Goal: Task Accomplishment & Management: Complete application form

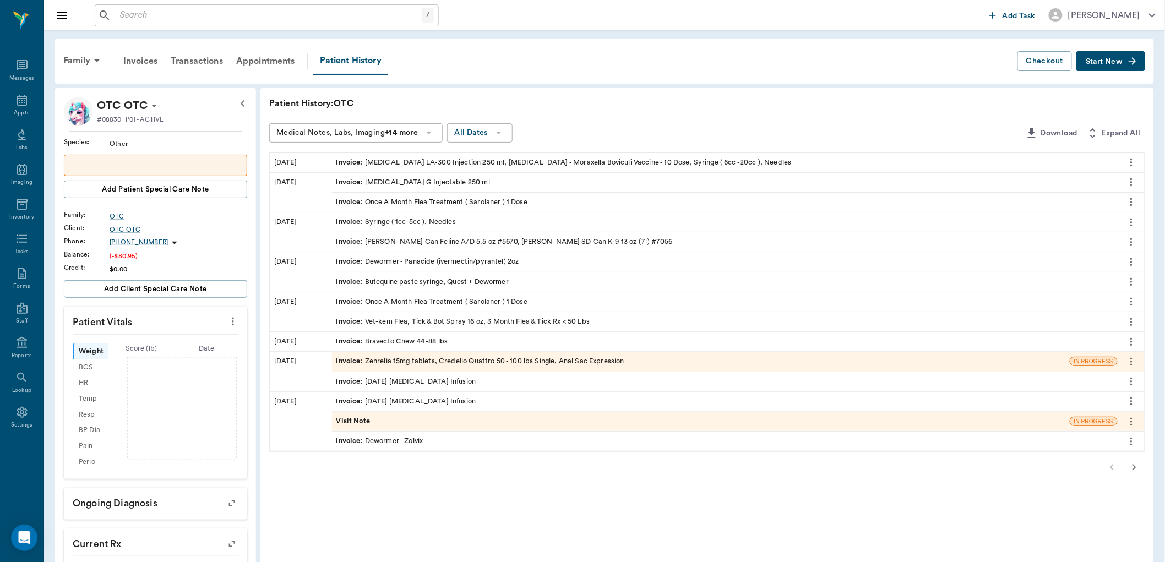
click at [356, 162] on span "Invoice :" at bounding box center [350, 162] width 29 height 10
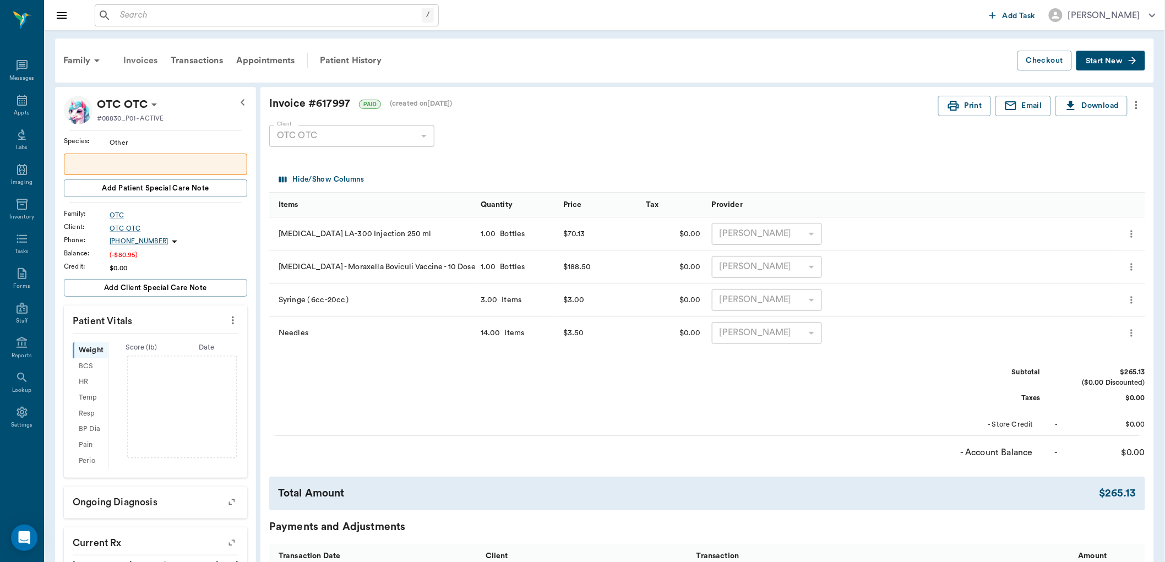
click at [144, 59] on div "Invoices" at bounding box center [140, 60] width 47 height 26
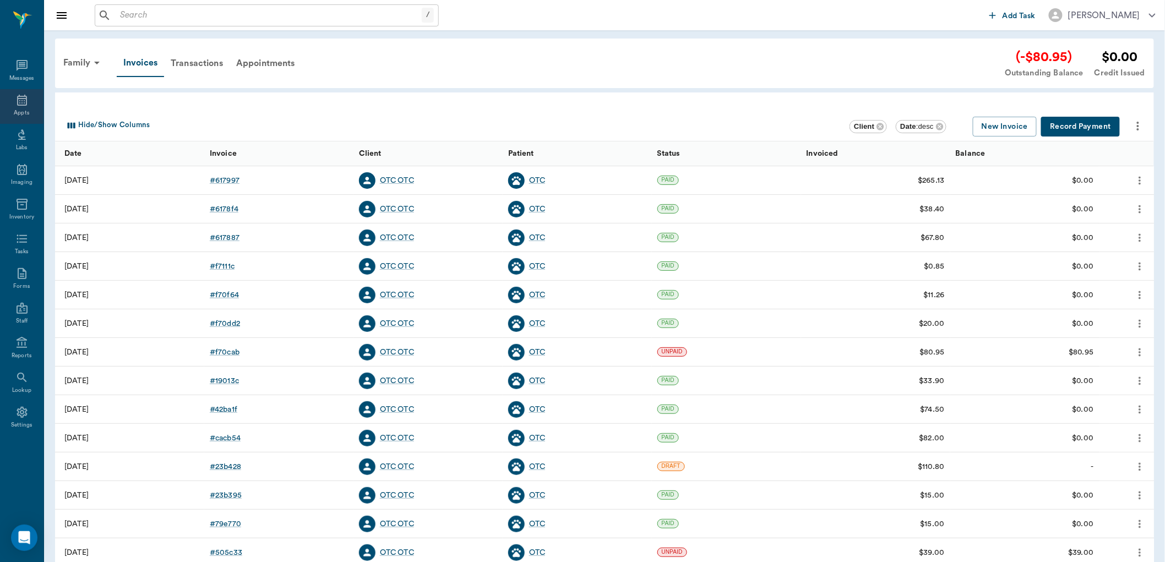
click at [19, 101] on icon at bounding box center [21, 100] width 13 height 13
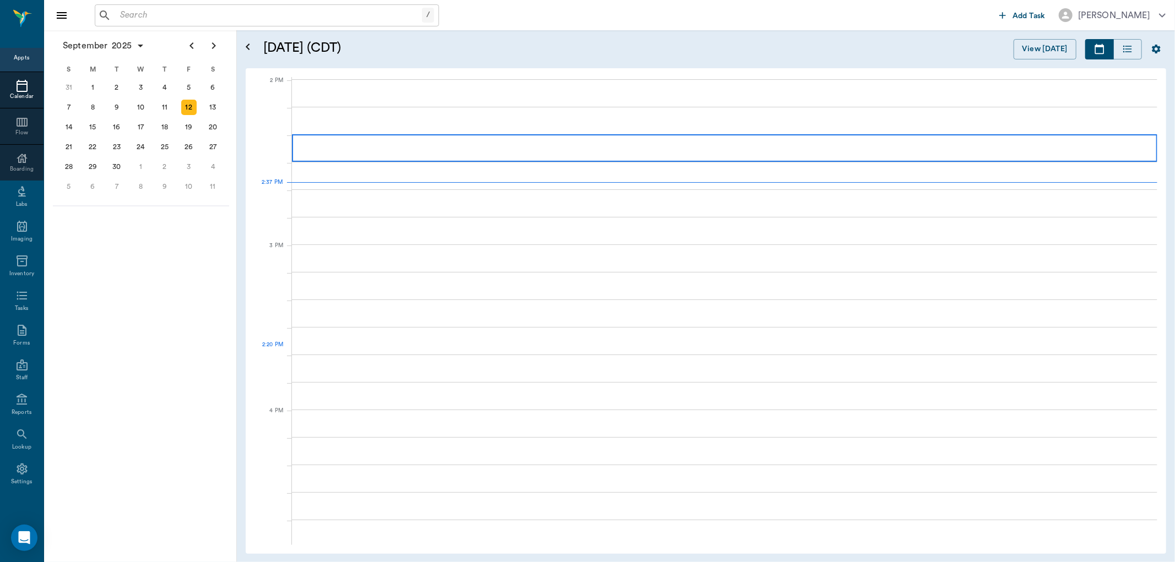
scroll to position [992, 0]
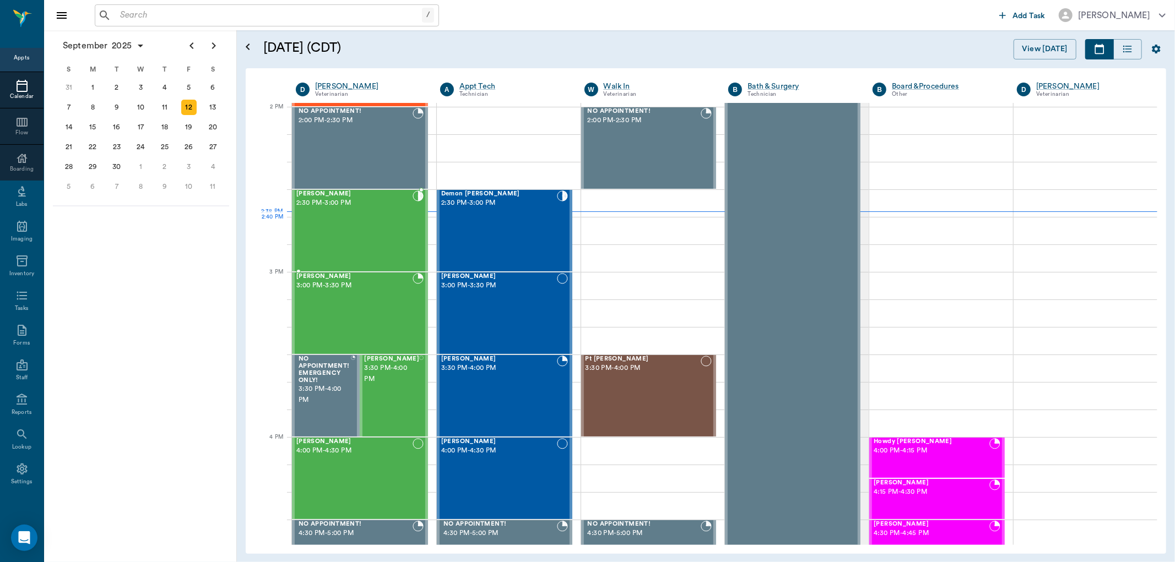
click at [387, 224] on div "[PERSON_NAME] 2:30 PM - 3:00 PM" at bounding box center [354, 231] width 116 height 80
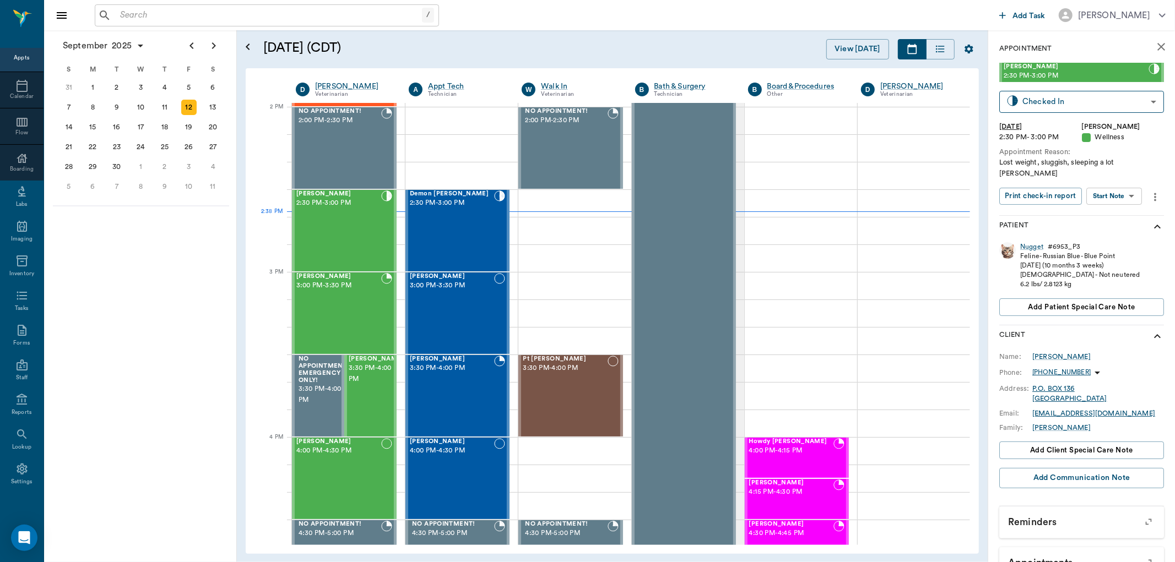
click at [1118, 182] on body "/ ​ Add Task [PERSON_NAME] Nectar Messages Appts Calendar Flow Boarding Labs Im…" at bounding box center [587, 281] width 1175 height 562
click at [1110, 205] on button "Start SOAP" at bounding box center [1101, 208] width 37 height 13
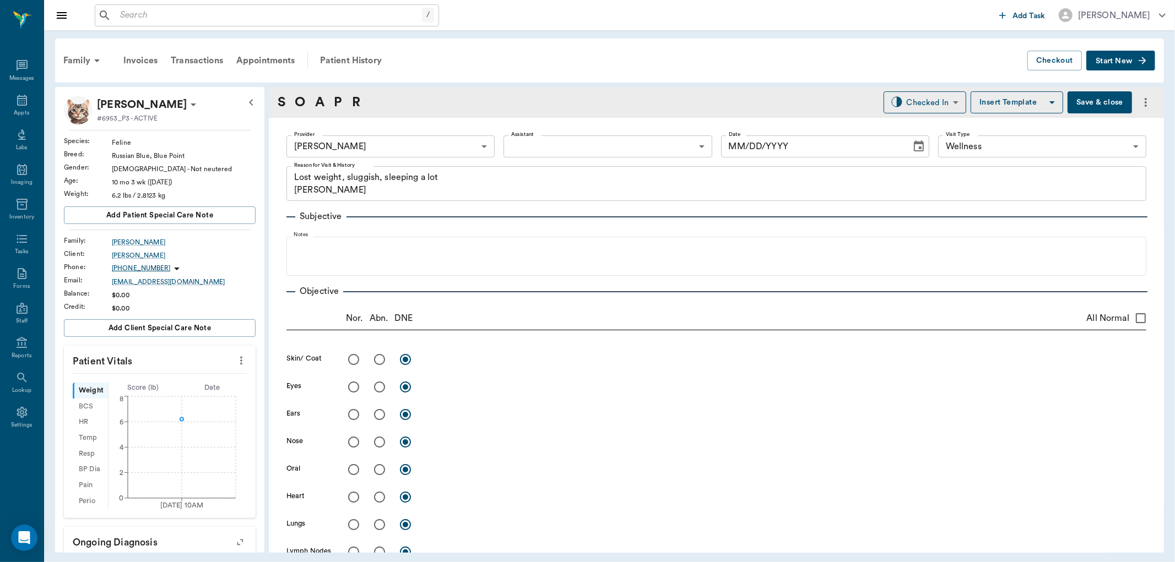
type input "63ec2f075fda476ae8351a4d"
type input "65d2be4f46e3a538d89b8c14"
type textarea "Lost weight, sluggish, sleeping a lot [PERSON_NAME]"
type input "[DATE]"
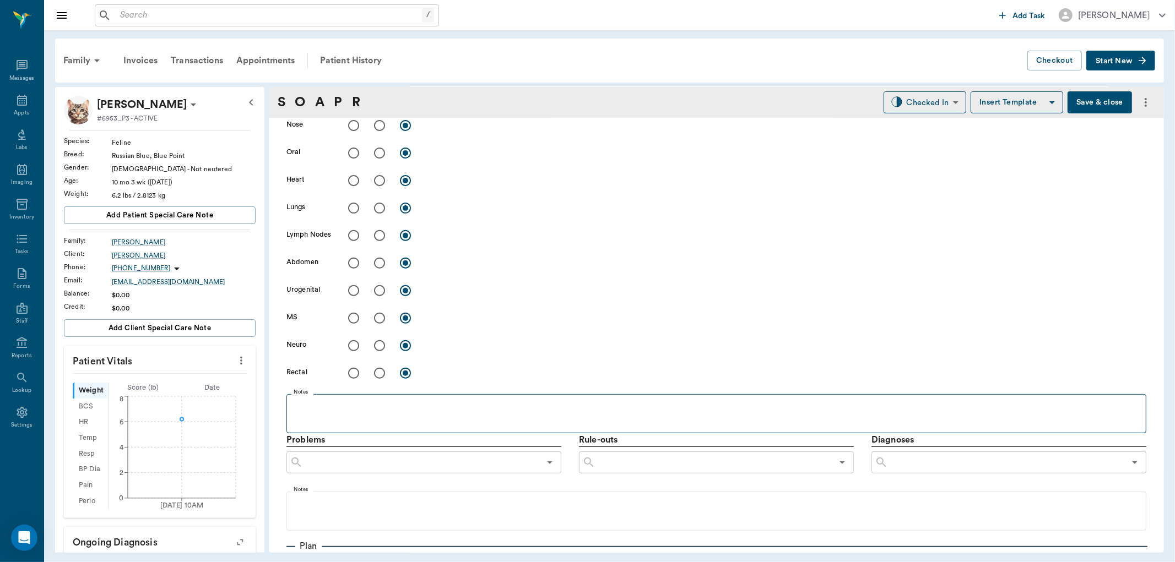
scroll to position [428, 0]
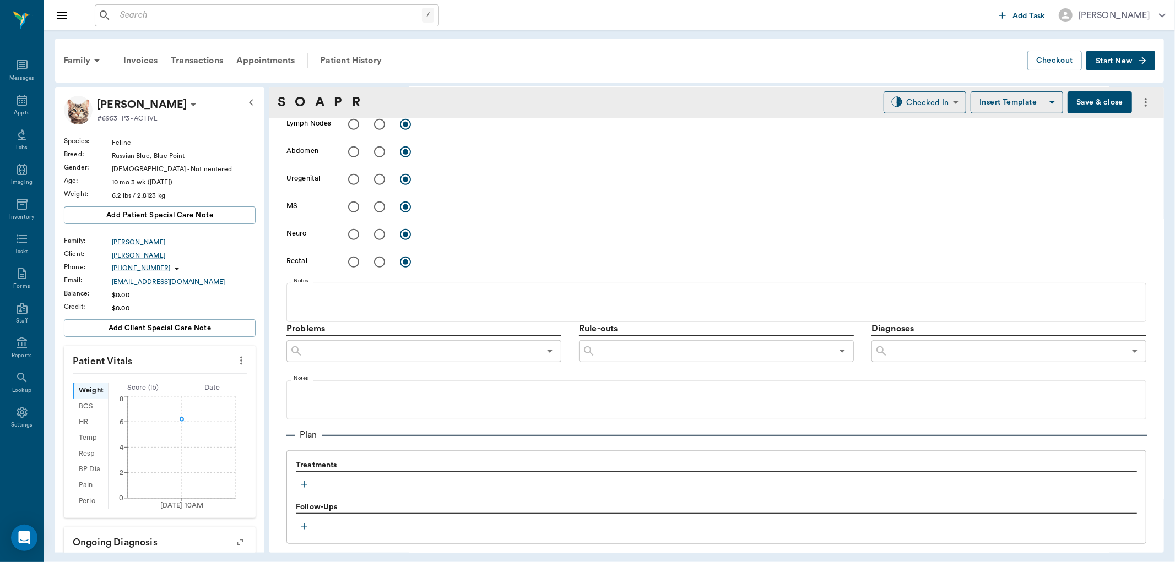
click at [303, 481] on icon "button" at bounding box center [303, 484] width 11 height 11
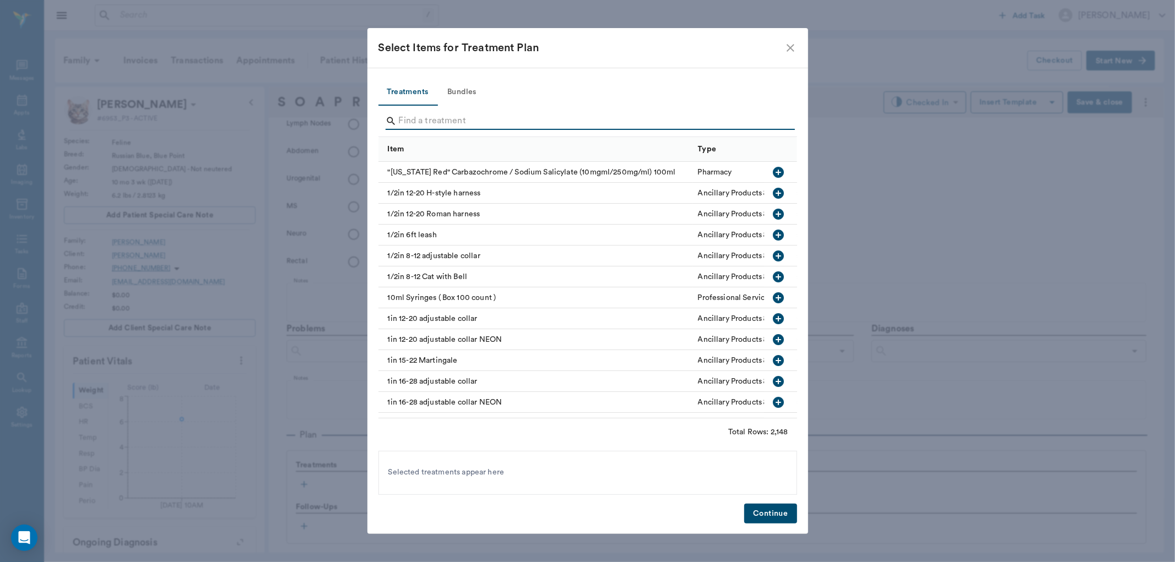
click at [431, 120] on input "Search" at bounding box center [588, 121] width 379 height 18
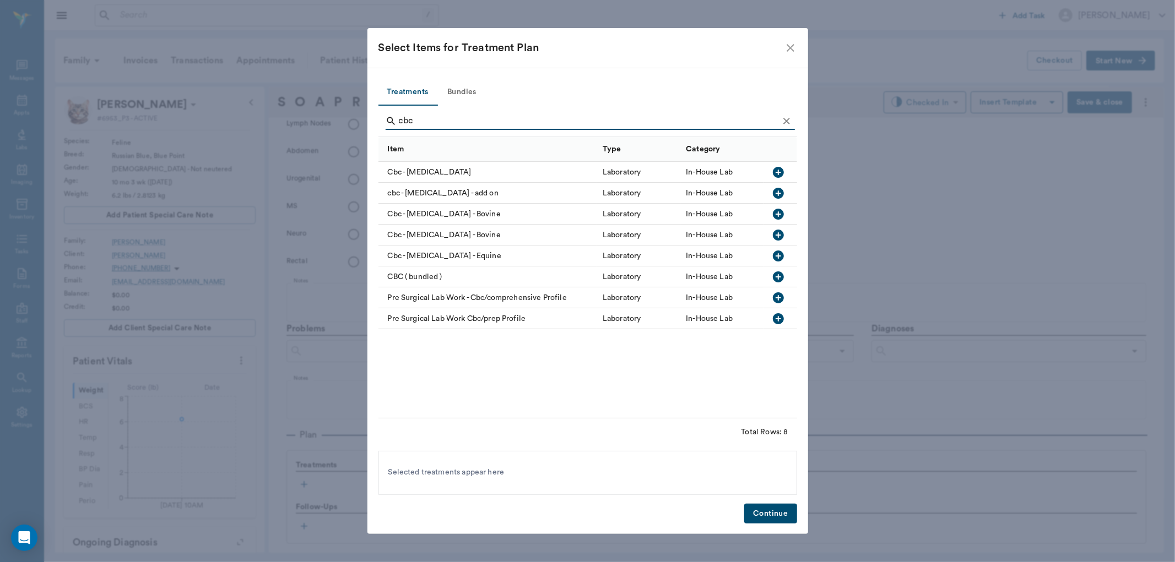
type input "cbc"
click at [779, 172] on icon "button" at bounding box center [778, 172] width 13 height 13
click at [768, 517] on button "Continue" at bounding box center [770, 514] width 52 height 20
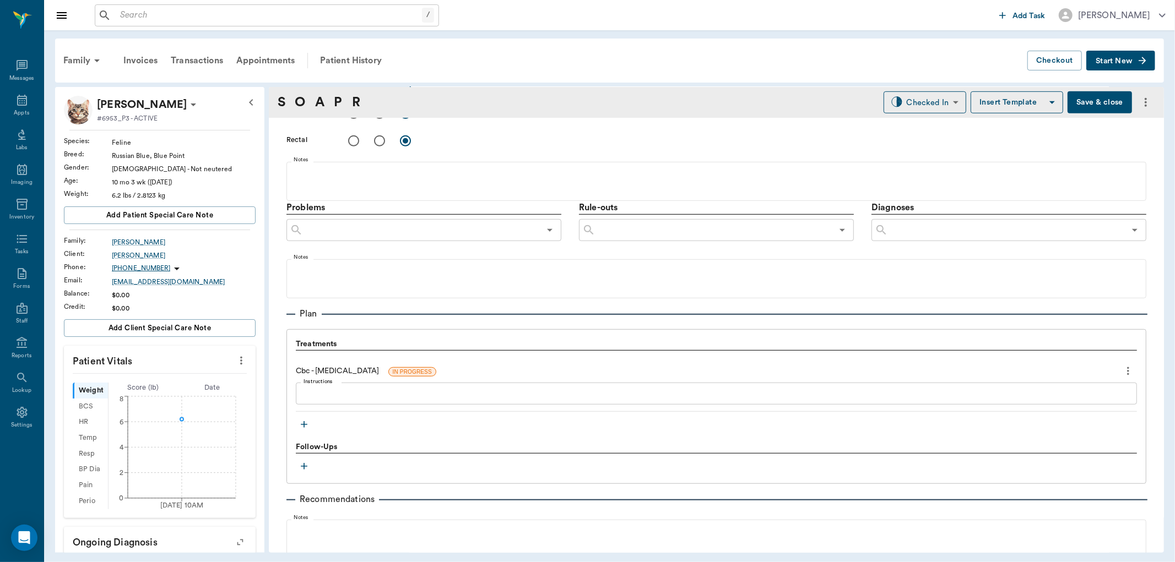
scroll to position [551, 0]
click at [306, 427] on icon "button" at bounding box center [303, 422] width 11 height 11
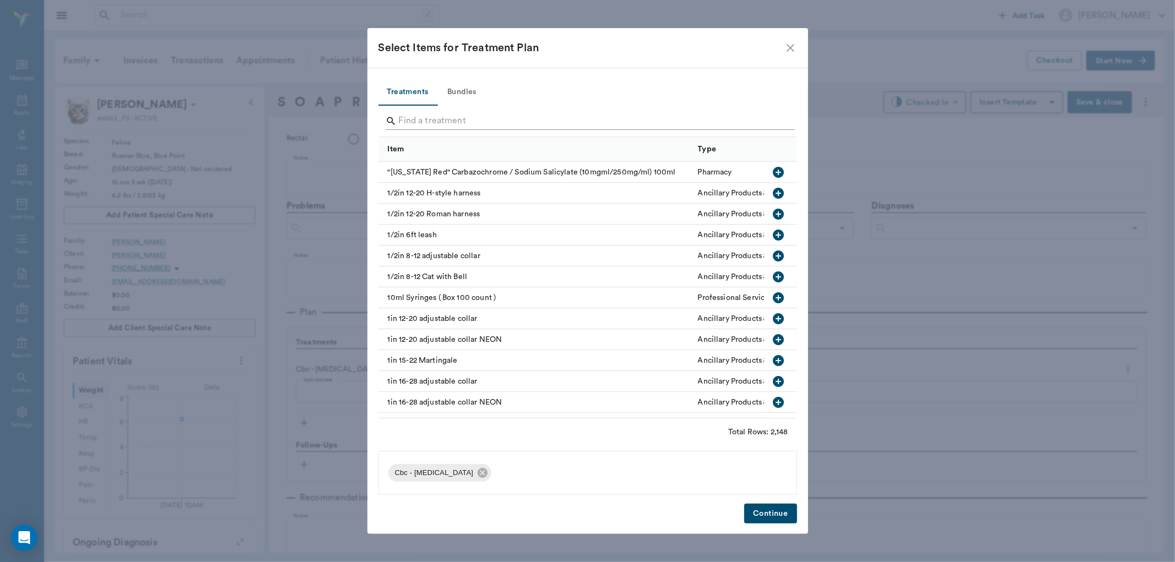
click at [420, 112] on input "Search" at bounding box center [588, 121] width 379 height 18
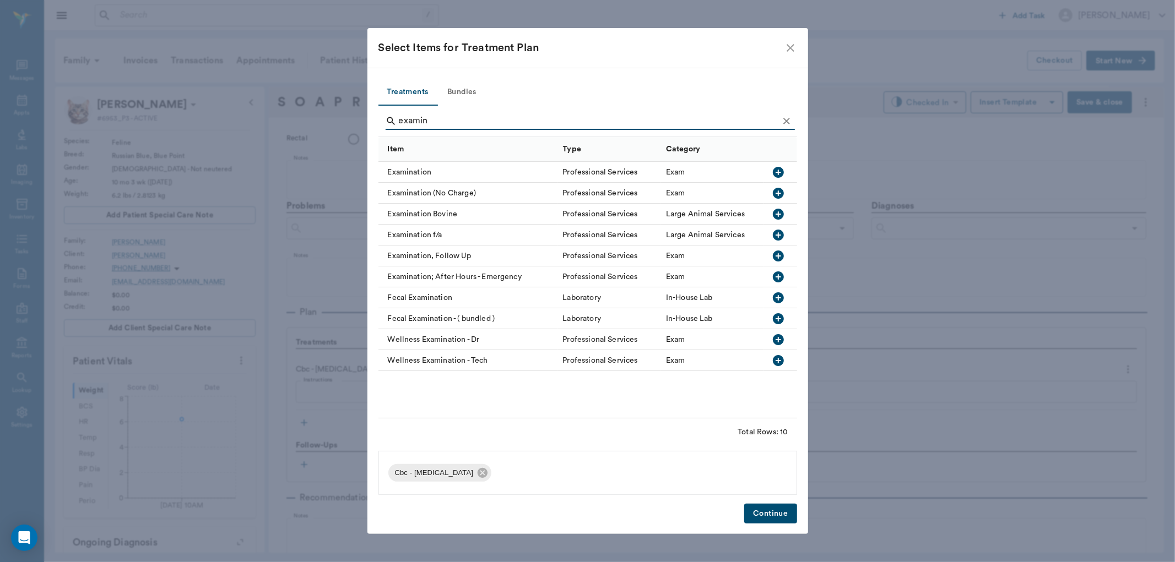
type input "examin"
click at [776, 169] on icon "button" at bounding box center [778, 172] width 11 height 11
click at [761, 513] on button "Continue" at bounding box center [770, 514] width 52 height 20
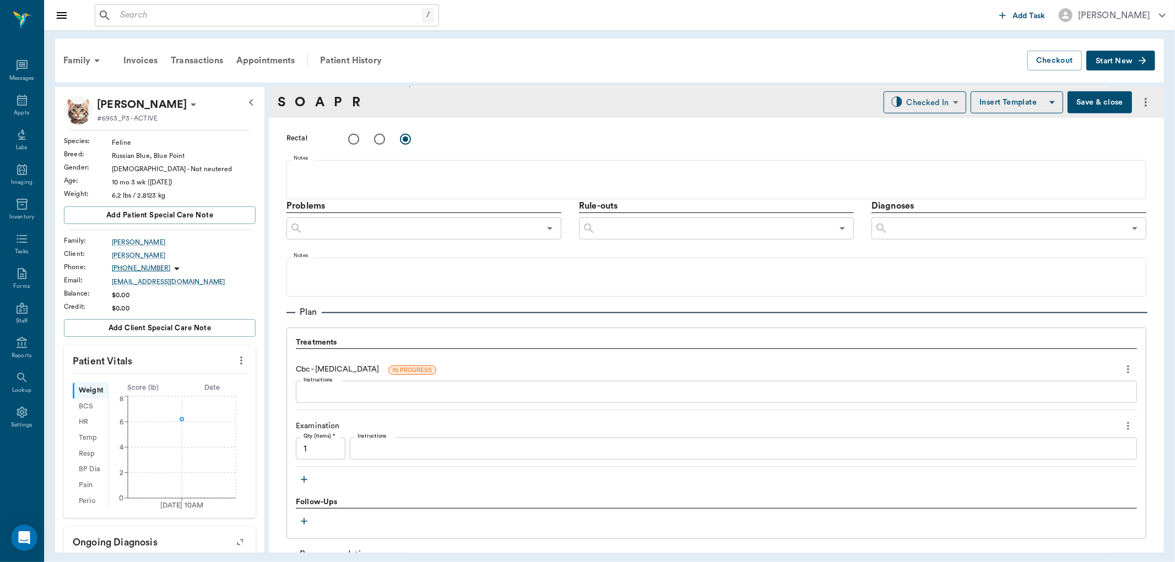
click at [305, 477] on icon "button" at bounding box center [303, 479] width 11 height 11
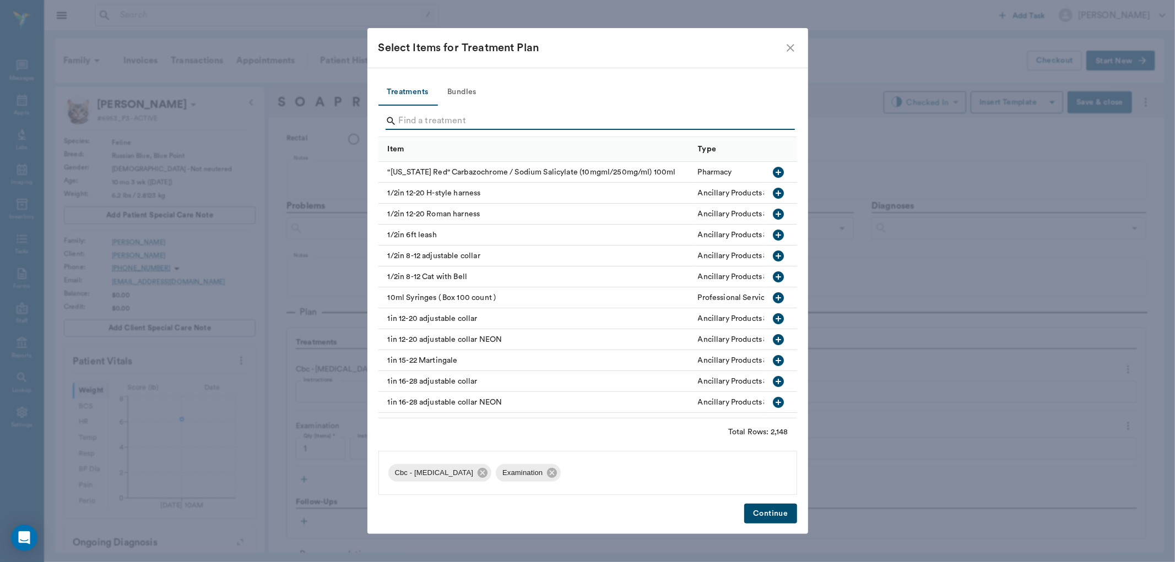
click at [467, 117] on input "Search" at bounding box center [588, 121] width 379 height 18
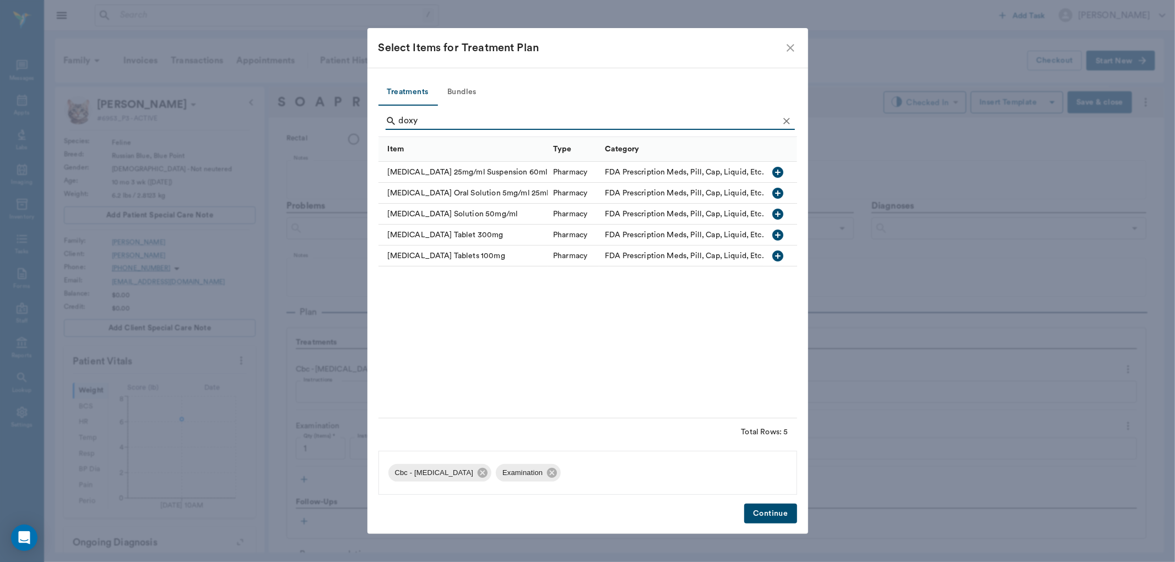
type input "doxy"
click at [775, 212] on icon "button" at bounding box center [778, 214] width 11 height 11
click at [694, 474] on icon at bounding box center [699, 473] width 10 height 10
click at [775, 169] on icon "button" at bounding box center [778, 172] width 11 height 11
click at [767, 512] on button "Continue" at bounding box center [770, 514] width 52 height 20
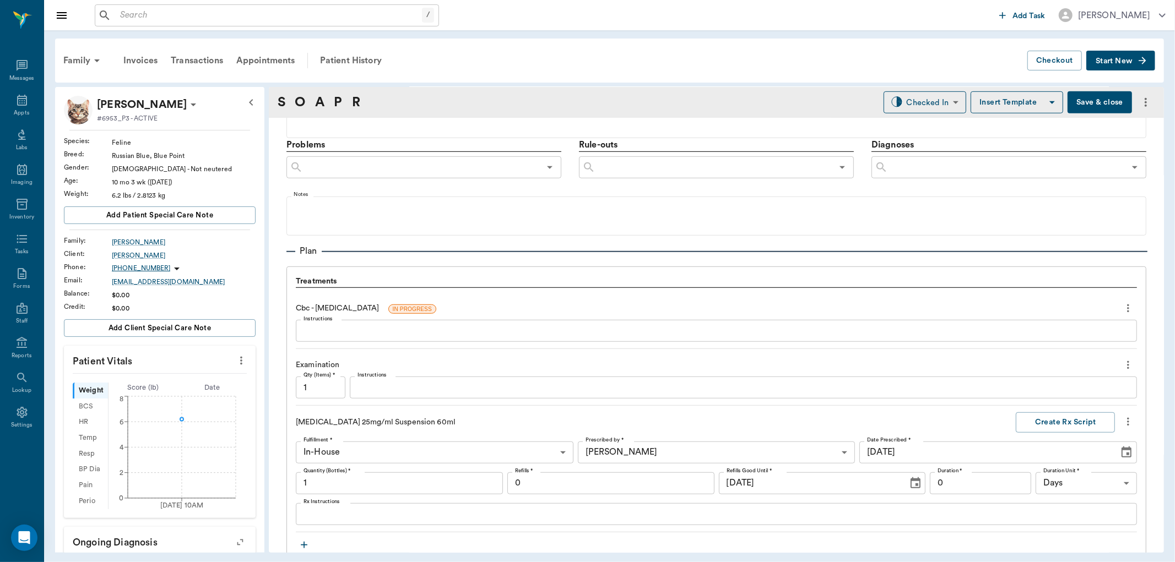
scroll to position [673, 0]
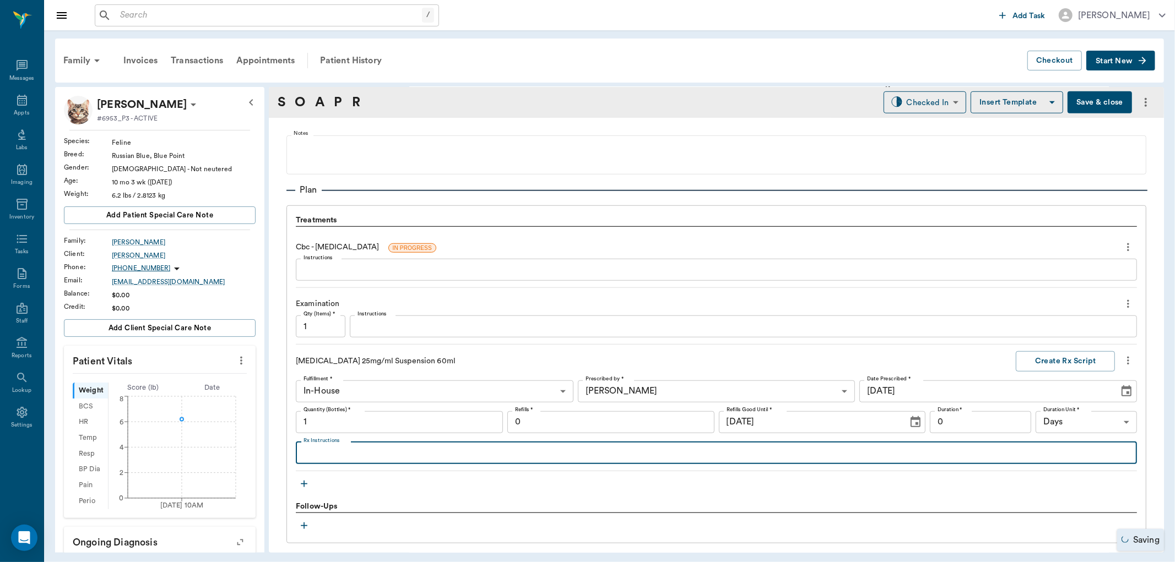
click at [327, 450] on textarea "Rx Instructions" at bounding box center [715, 453] width 825 height 13
click at [349, 425] on input "1" at bounding box center [399, 422] width 207 height 22
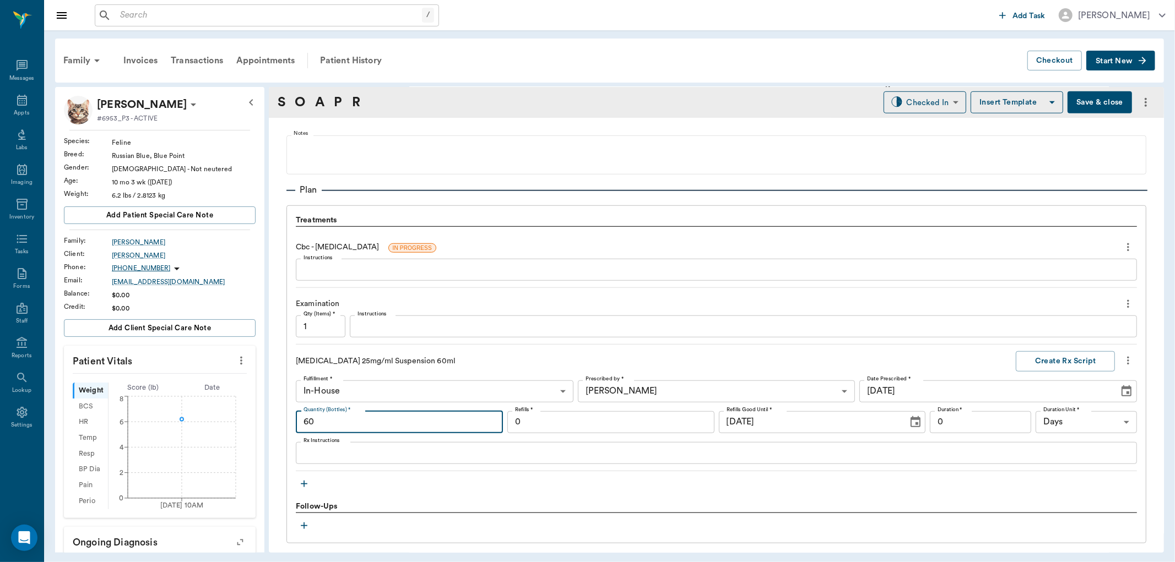
type input "60"
click at [362, 455] on textarea "Rx Instructions" at bounding box center [715, 453] width 825 height 13
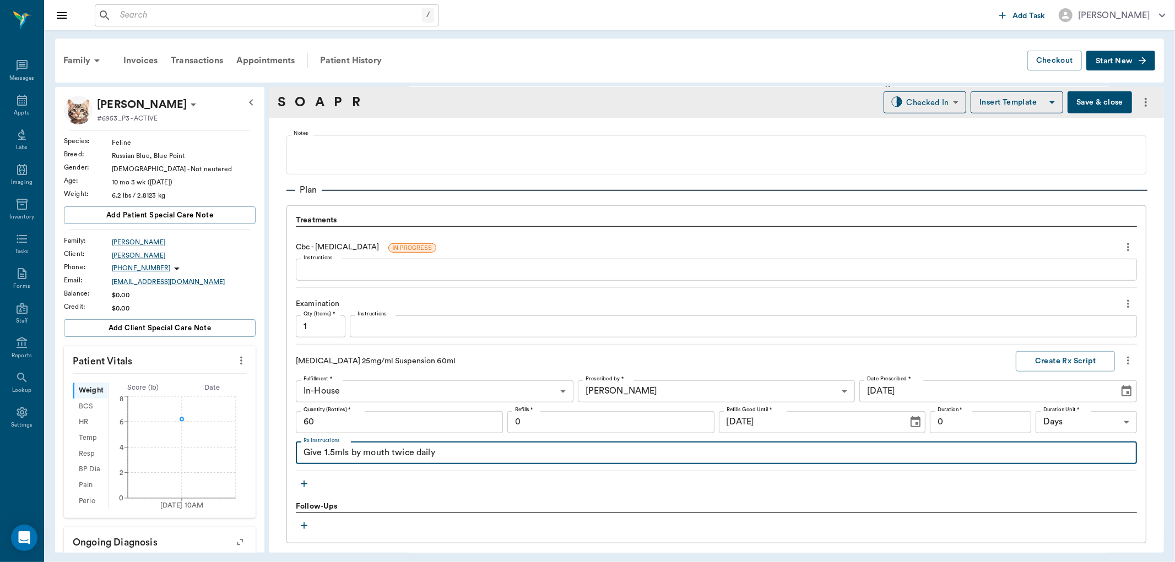
type textarea "Give 1.5mls by mouth twice daily"
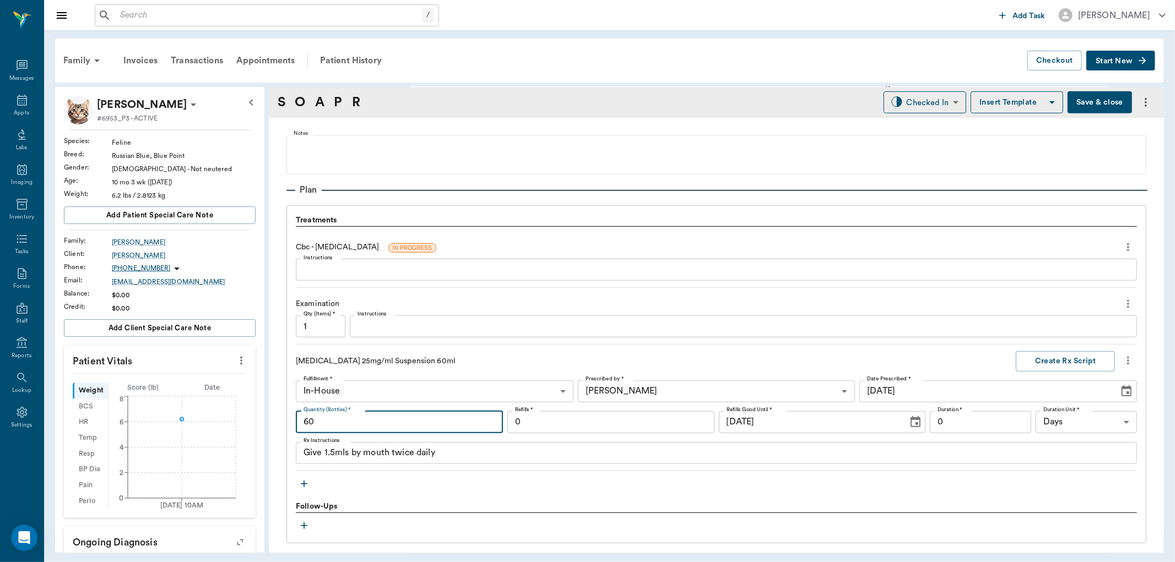
click at [333, 424] on input "60" at bounding box center [399, 422] width 207 height 22
type input "6"
type input "1"
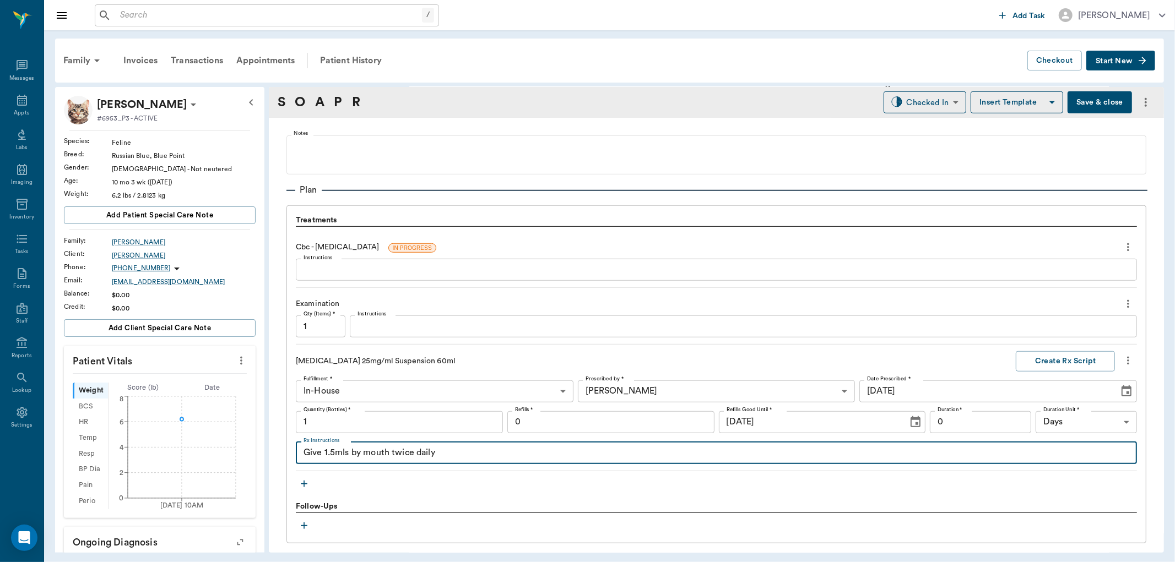
click at [509, 457] on textarea "Give 1.5mls by mouth twice daily" at bounding box center [715, 453] width 825 height 13
type textarea "Give 1.5mls by mouth twice daily until gone (contains [MEDICAL_DATA] supplement…"
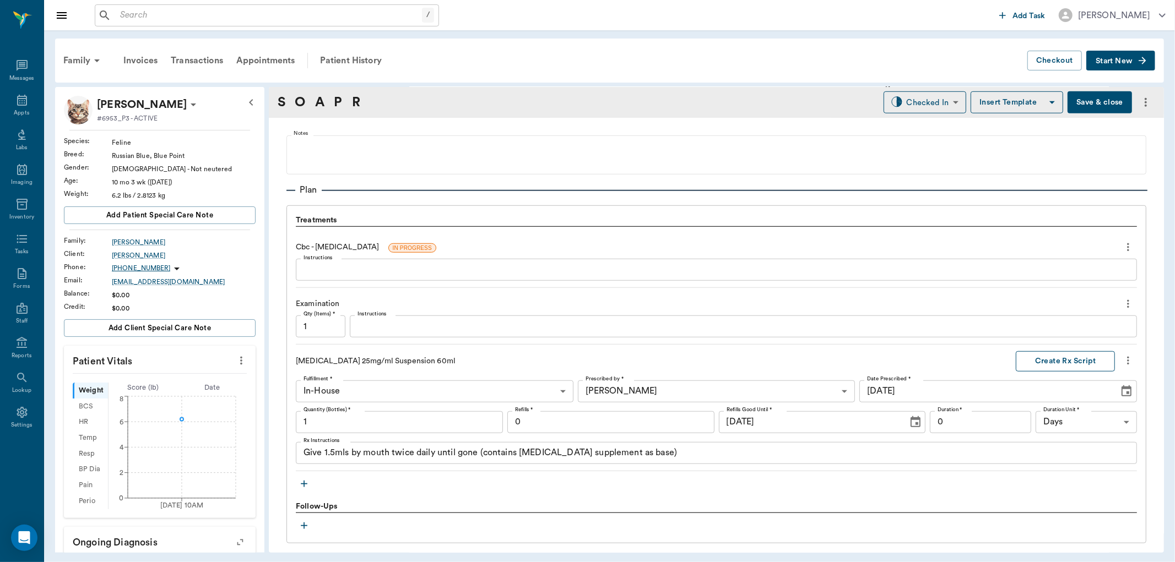
click at [1058, 358] on button "Create Rx Script" at bounding box center [1064, 361] width 99 height 20
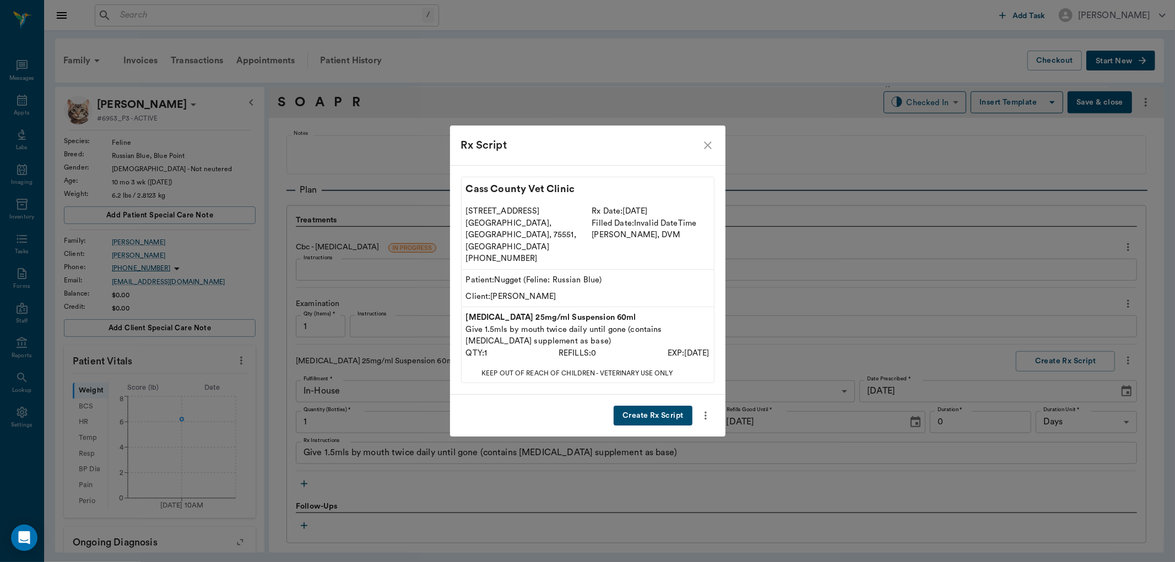
click at [676, 406] on button "Create Rx Script" at bounding box center [652, 416] width 78 height 20
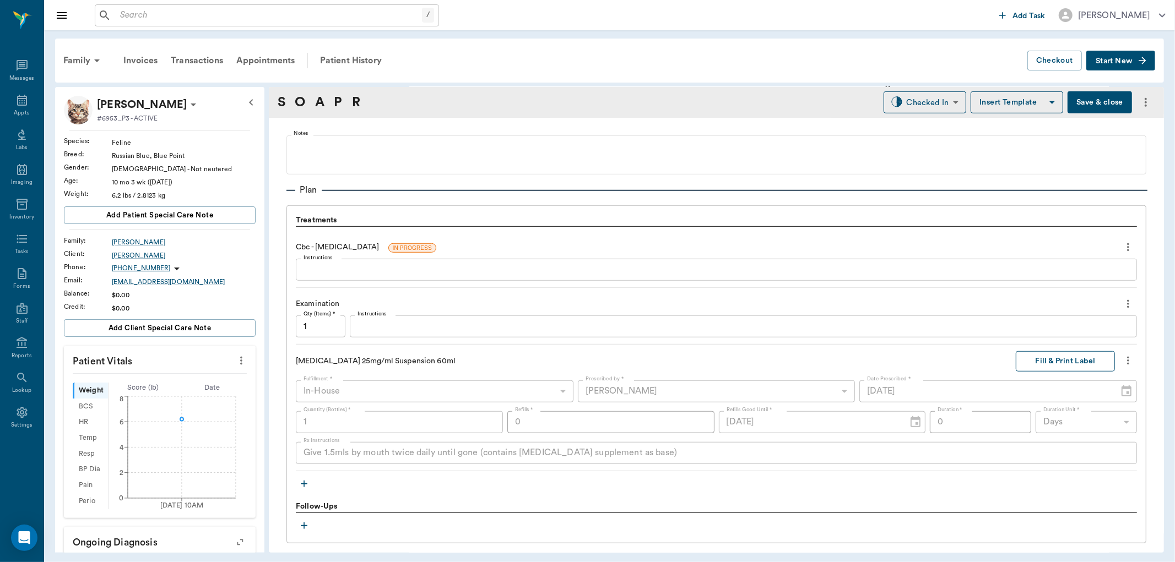
click at [1047, 358] on button "Fill & Print Label" at bounding box center [1064, 361] width 99 height 20
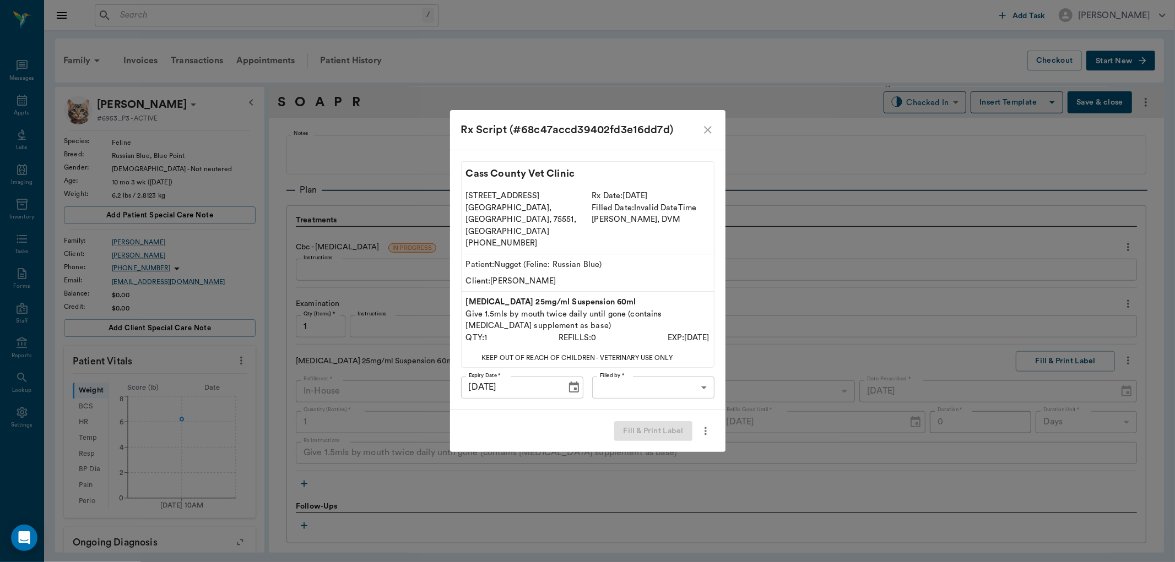
click at [683, 380] on body "/ ​ Add Task [PERSON_NAME] Nectar Messages Appts Labs Imaging Inventory Tasks F…" at bounding box center [587, 281] width 1175 height 562
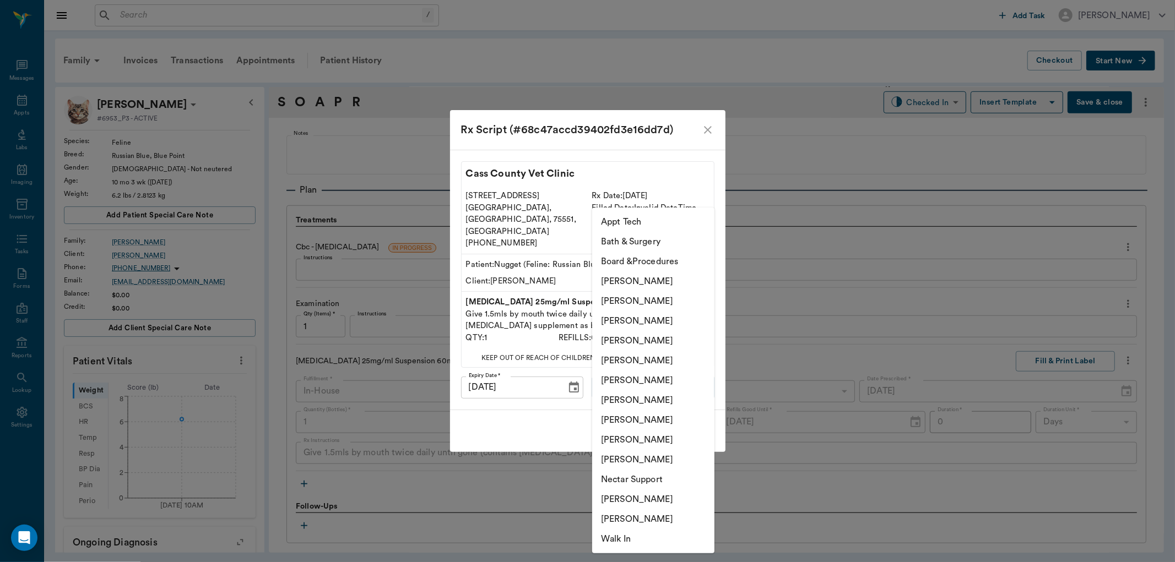
click at [665, 396] on li "[PERSON_NAME]" at bounding box center [653, 400] width 122 height 20
type input "682b670d8bdc6f7f8feef3db"
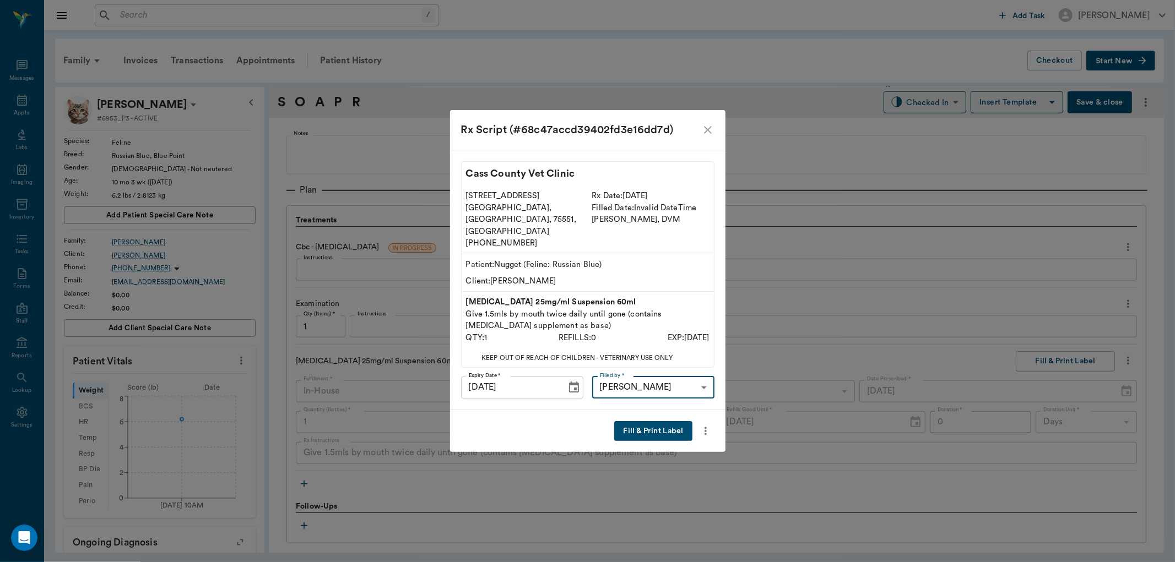
click at [666, 421] on button "Fill & Print Label" at bounding box center [653, 431] width 78 height 20
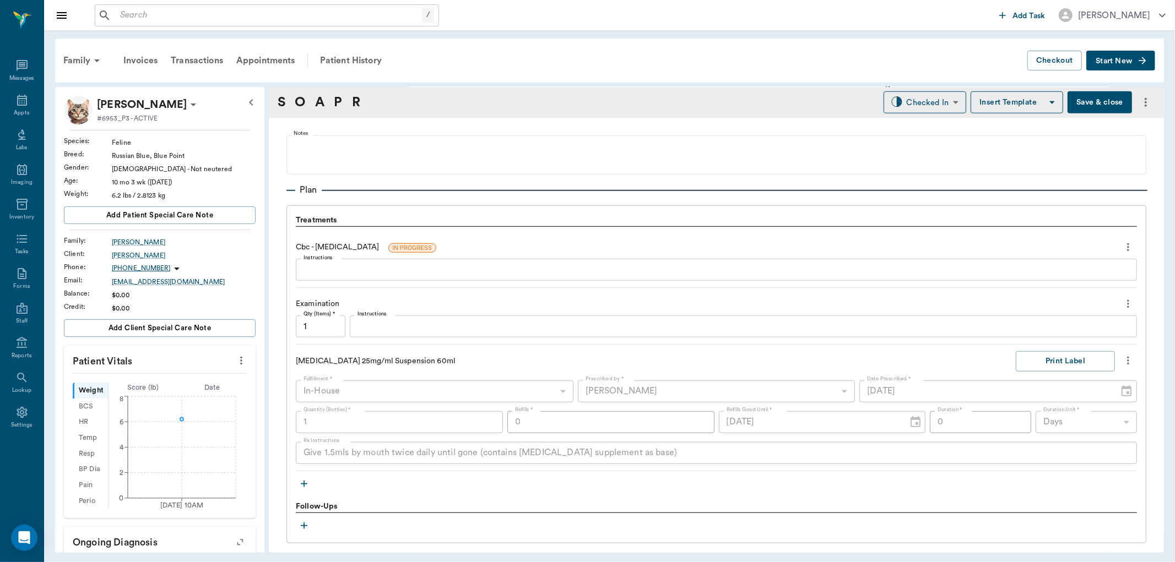
click at [305, 482] on icon "button" at bounding box center [303, 484] width 11 height 11
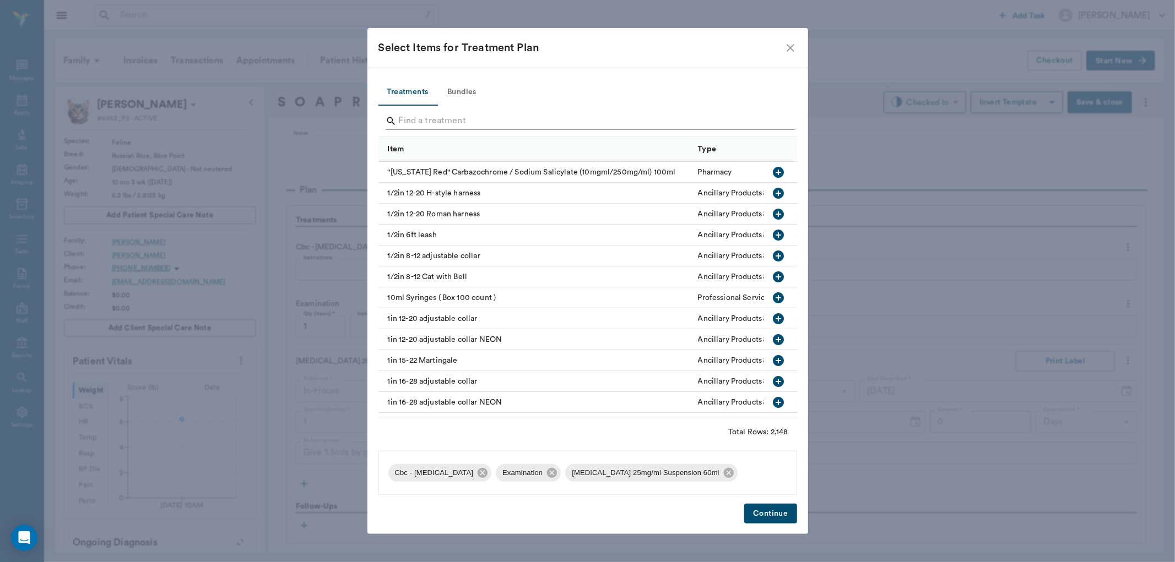
click at [416, 118] on input "Search" at bounding box center [588, 121] width 379 height 18
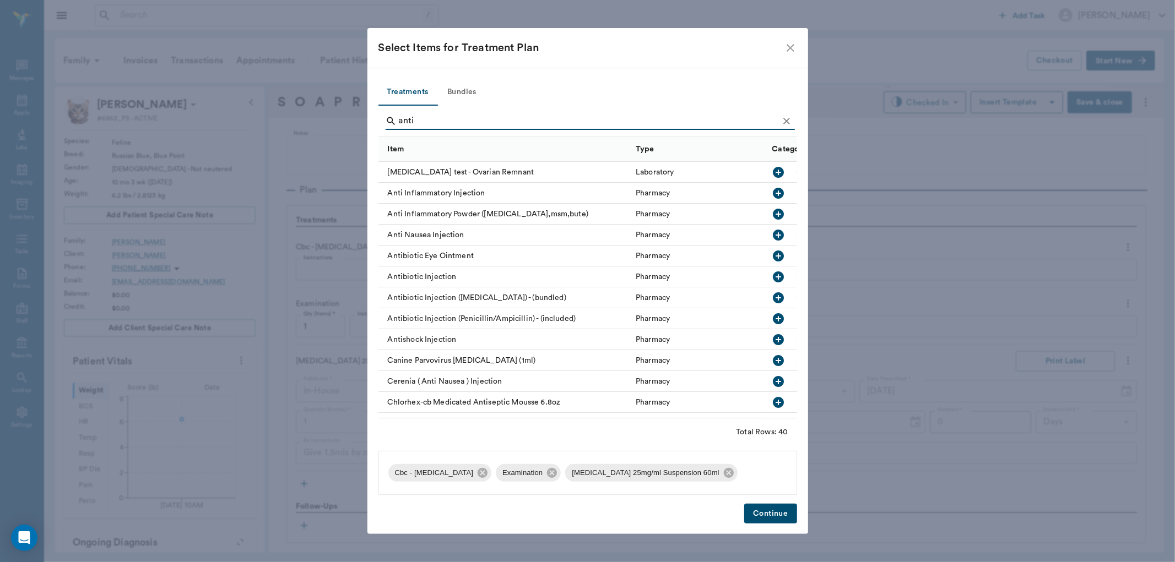
type input "anti"
click at [773, 190] on icon "button" at bounding box center [778, 193] width 11 height 11
click at [794, 511] on button "Continue" at bounding box center [770, 514] width 52 height 20
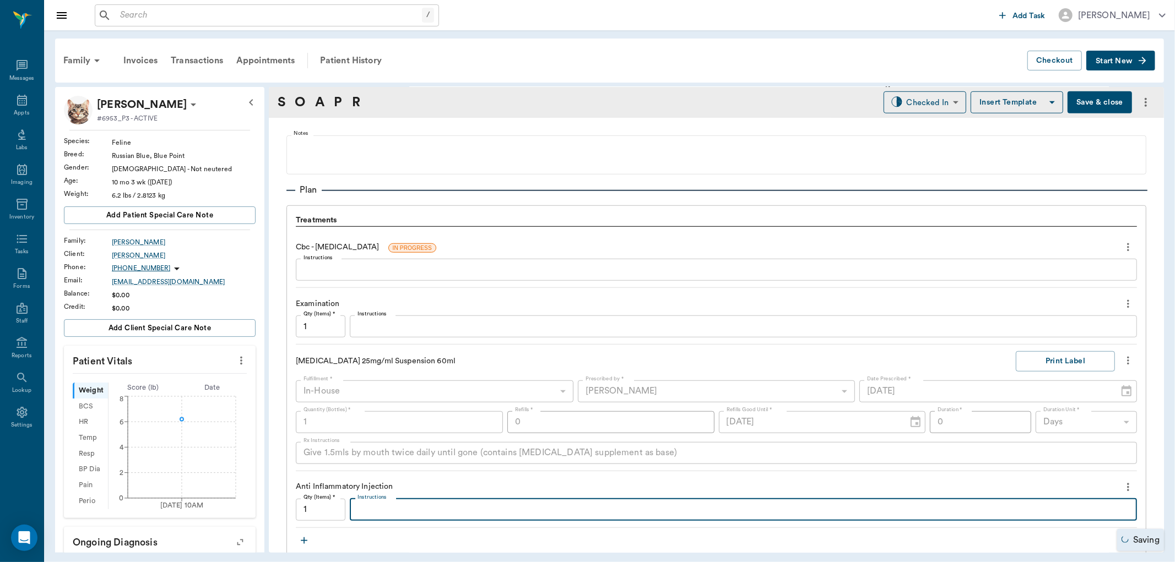
click at [383, 513] on textarea "Instructions" at bounding box center [743, 509] width 772 height 13
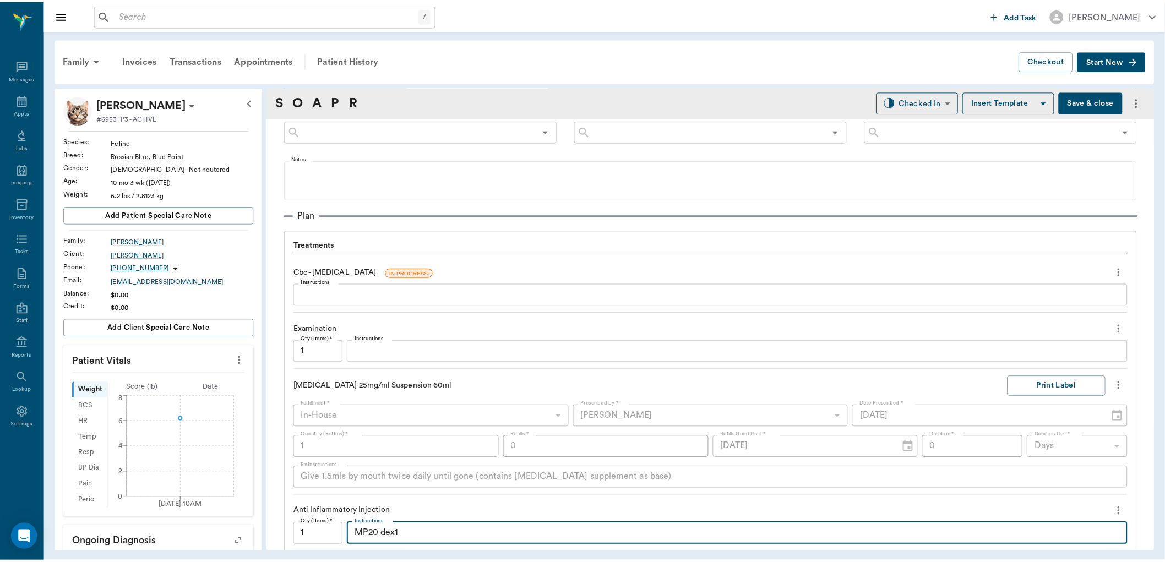
scroll to position [420, 0]
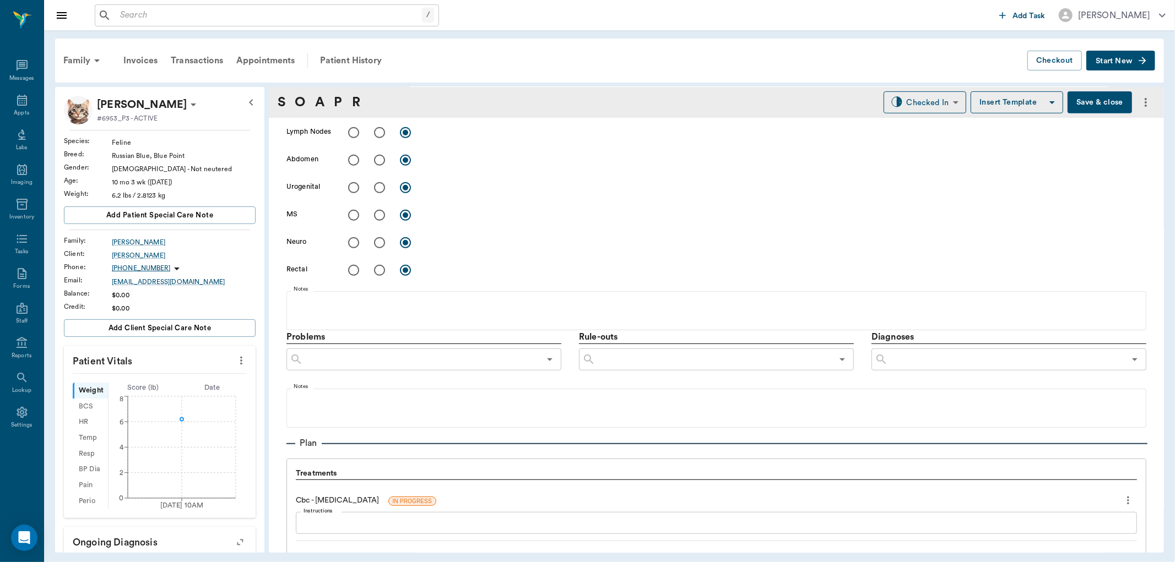
type textarea "MP20 dex1"
click at [1088, 101] on button "Save & close" at bounding box center [1099, 102] width 64 height 22
